Goal: Information Seeking & Learning: Find specific fact

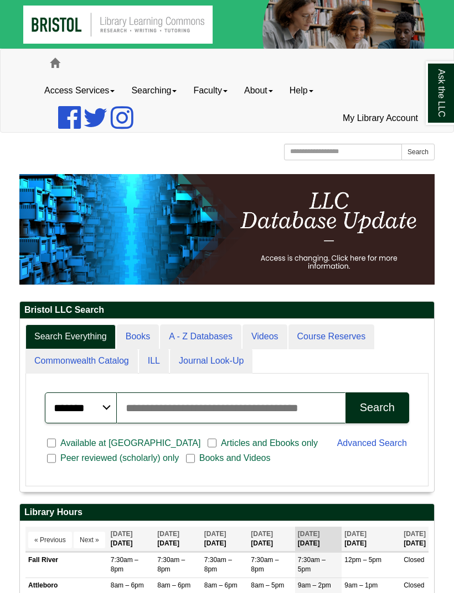
click at [232, 415] on input "Search articles, books, journals & more" at bounding box center [231, 408] width 228 height 31
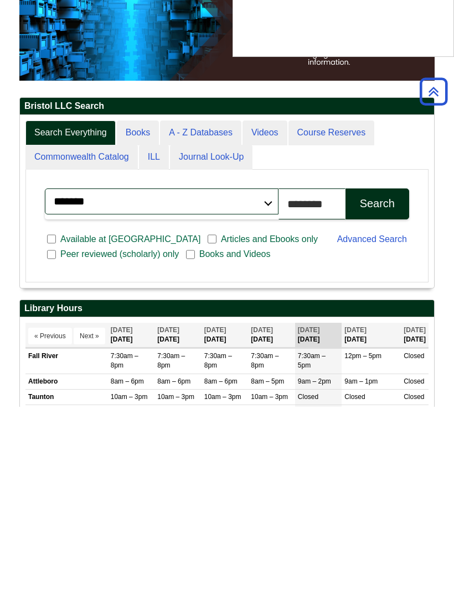
scroll to position [248, 414]
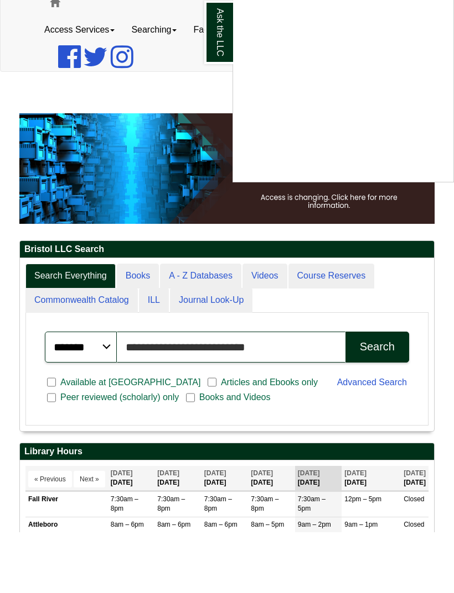
type input "**********"
click at [375, 347] on div "Ask the LLC" at bounding box center [227, 296] width 454 height 593
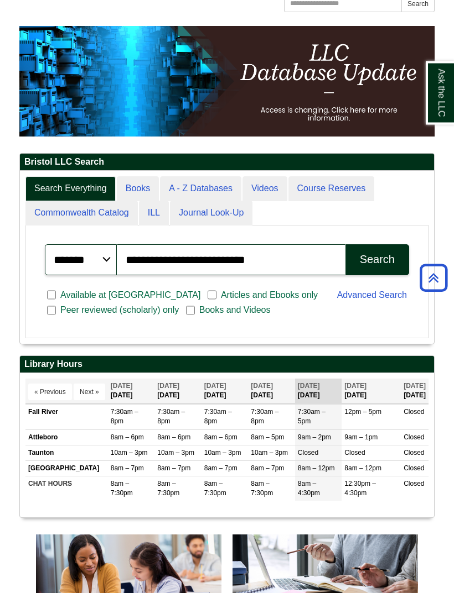
scroll to position [148, 0]
click at [375, 254] on div "Search" at bounding box center [376, 259] width 35 height 13
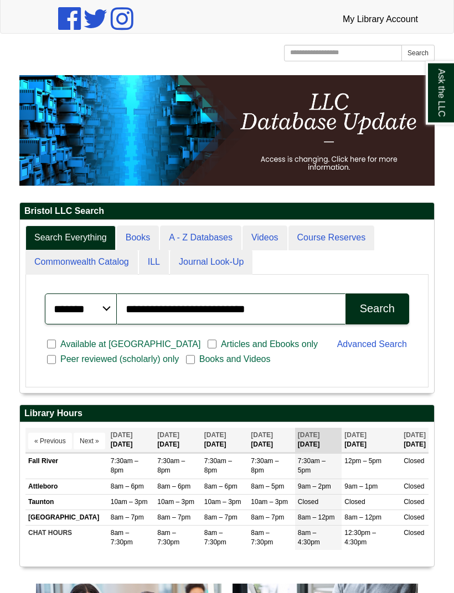
scroll to position [102, 0]
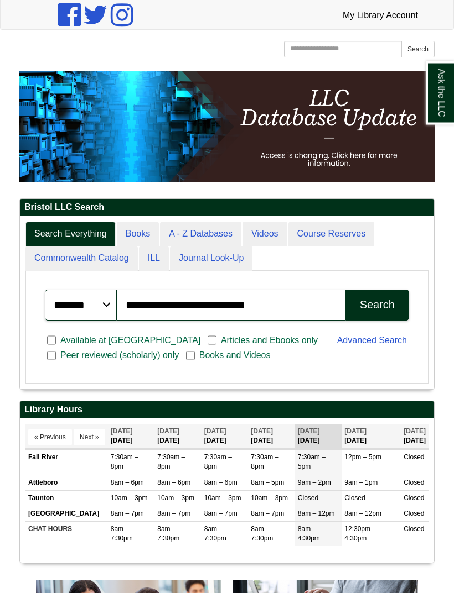
click at [382, 306] on div "Search" at bounding box center [376, 305] width 35 height 13
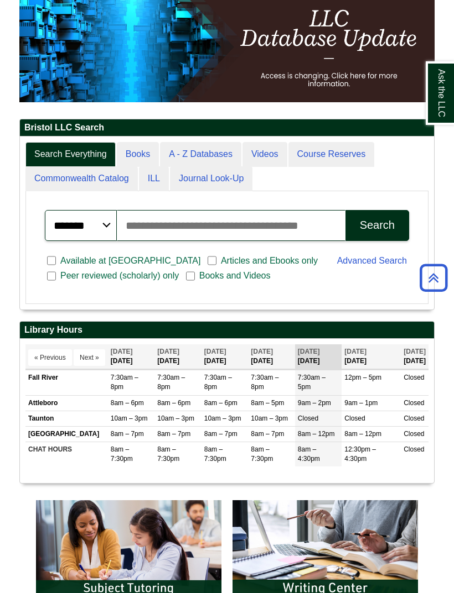
scroll to position [176, 0]
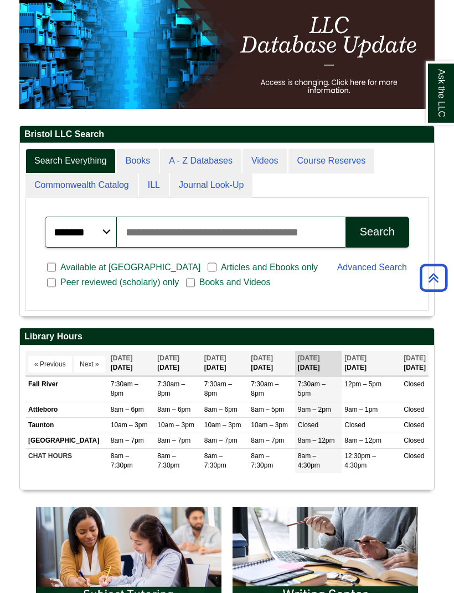
click at [271, 236] on input "Search articles, books, journals & more" at bounding box center [231, 232] width 228 height 31
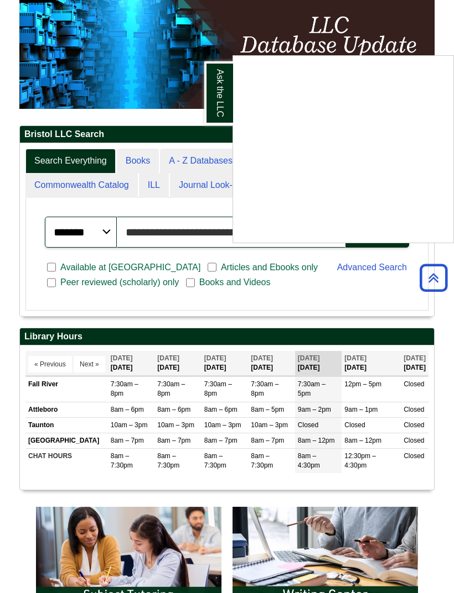
type input "**********"
click at [377, 232] on button "Search" at bounding box center [377, 232] width 64 height 31
